Goal: Information Seeking & Learning: Check status

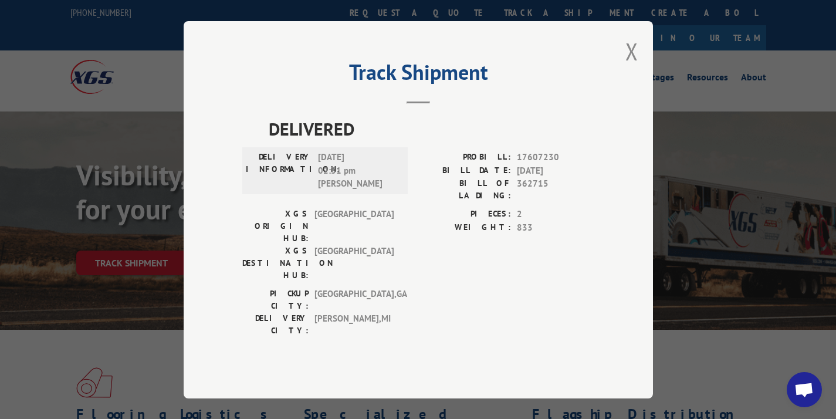
click at [621, 69] on div "Track Shipment DELIVERED DELIVERY INFORMATION: [DATE] 02:31 pm [PERSON_NAME] PR…" at bounding box center [418, 209] width 469 height 377
click at [627, 67] on button "Close modal" at bounding box center [631, 51] width 13 height 31
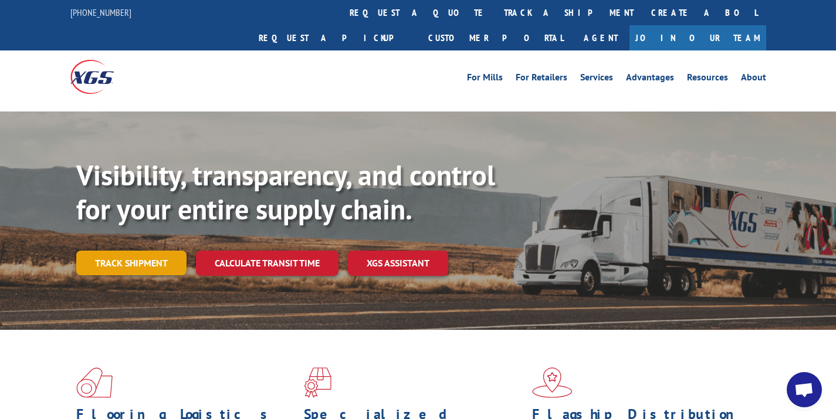
click at [124, 251] on link "Track shipment" at bounding box center [131, 263] width 110 height 25
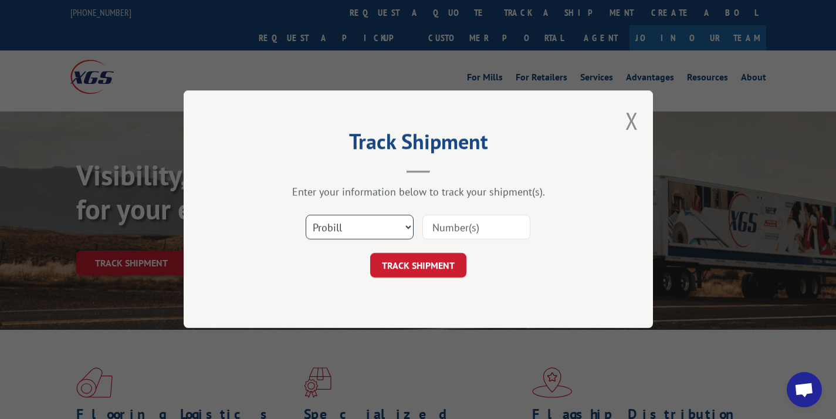
click at [347, 225] on select "Select category... Probill BOL PO" at bounding box center [360, 227] width 108 height 25
select select "po"
click at [435, 224] on input at bounding box center [476, 227] width 108 height 25
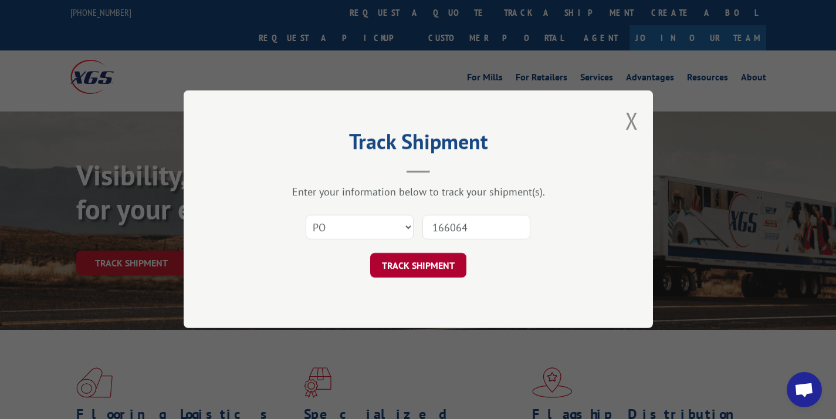
type input "166064"
click at [401, 265] on button "TRACK SHIPMENT" at bounding box center [418, 265] width 96 height 25
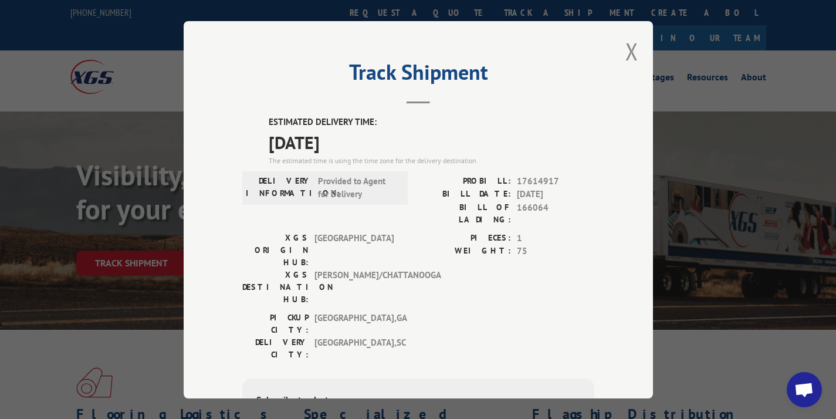
click at [554, 183] on span "17614917" at bounding box center [555, 180] width 77 height 13
click at [551, 175] on span "17614917" at bounding box center [555, 180] width 77 height 13
drag, startPoint x: 553, startPoint y: 178, endPoint x: 469, endPoint y: 180, distance: 83.3
click at [469, 180] on div "PROBILL: 17614917" at bounding box center [506, 180] width 176 height 13
copy div "PROBILL: 17614917"
